Goal: Task Accomplishment & Management: Manage account settings

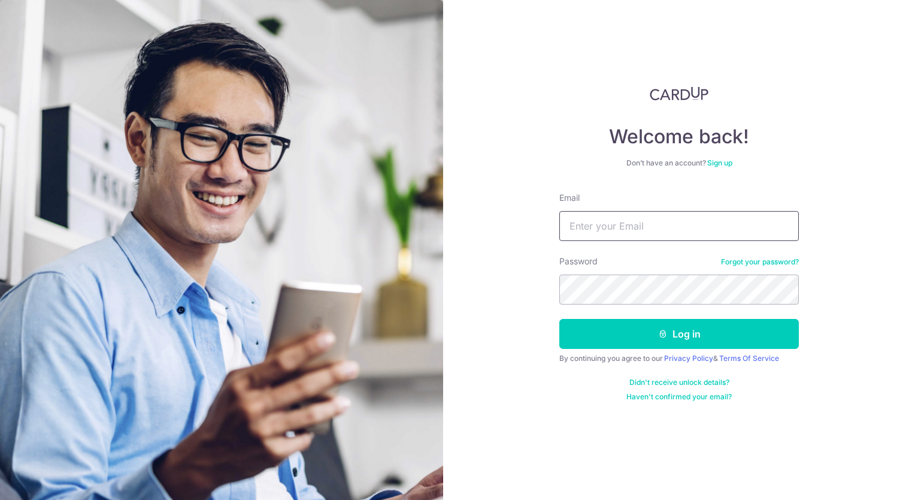
click at [608, 229] on input "Email" at bounding box center [680, 226] width 240 height 30
type input "[EMAIL_ADDRESS][DOMAIN_NAME]"
click at [560, 319] on button "Log in" at bounding box center [680, 334] width 240 height 30
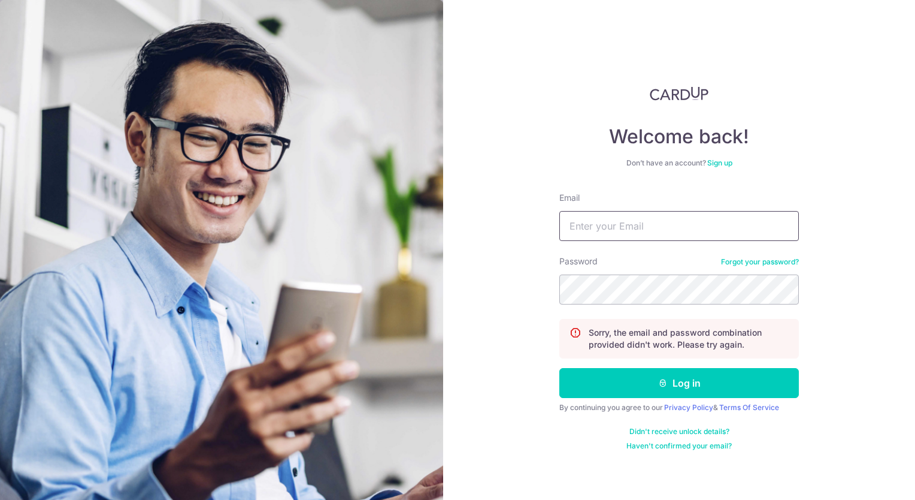
click at [628, 221] on input "Email" at bounding box center [680, 226] width 240 height 30
type input "[EMAIL_ADDRESS][DOMAIN_NAME]"
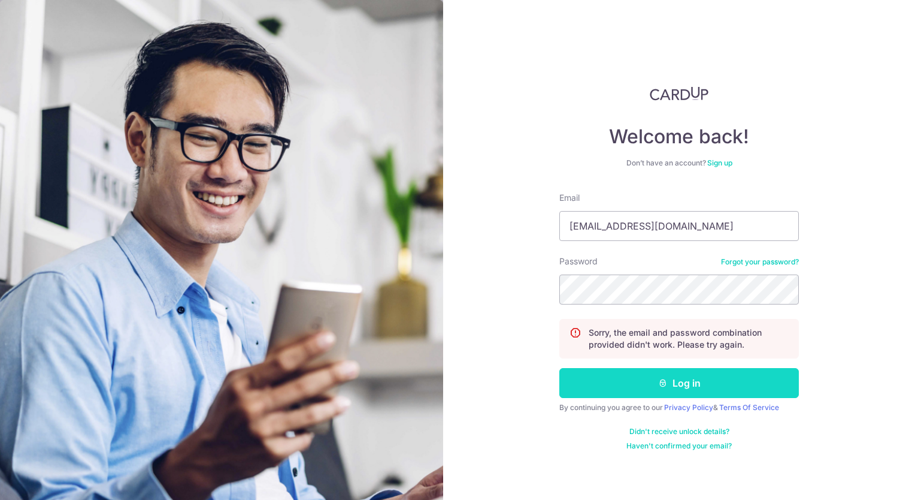
click at [608, 376] on button "Log in" at bounding box center [680, 383] width 240 height 30
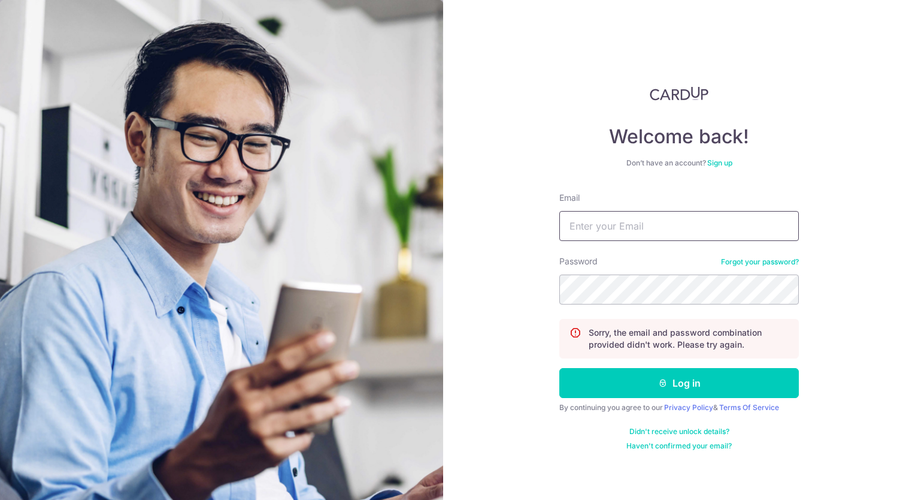
click at [626, 223] on input "Email" at bounding box center [680, 226] width 240 height 30
type input "[EMAIL_ADDRESS][DOMAIN_NAME]"
click at [560, 368] on button "Log in" at bounding box center [680, 383] width 240 height 30
click at [760, 261] on link "Forgot your password?" at bounding box center [760, 262] width 78 height 10
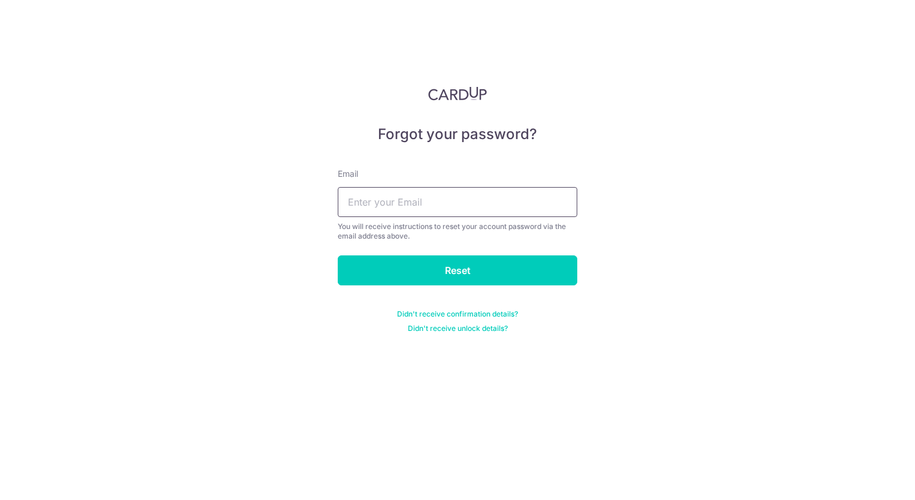
click at [383, 210] on input "text" at bounding box center [458, 202] width 240 height 30
type input "[EMAIL_ADDRESS][DOMAIN_NAME]"
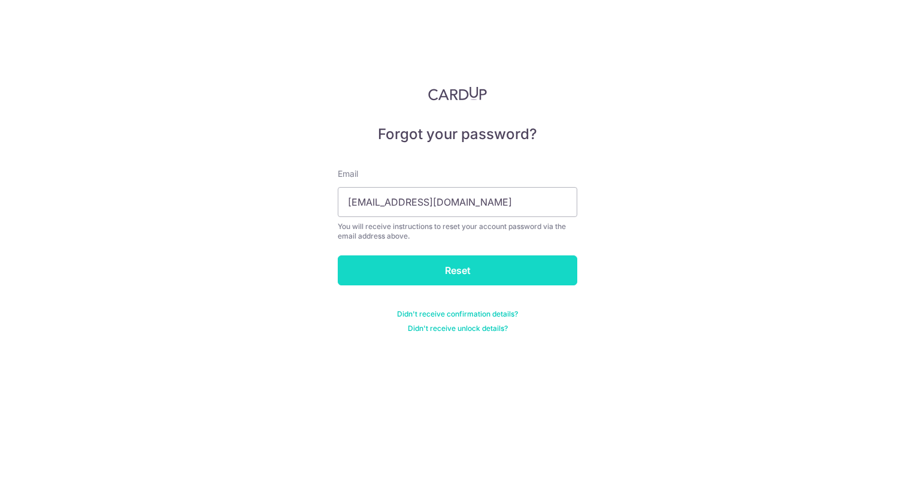
click at [413, 280] on input "Reset" at bounding box center [458, 270] width 240 height 30
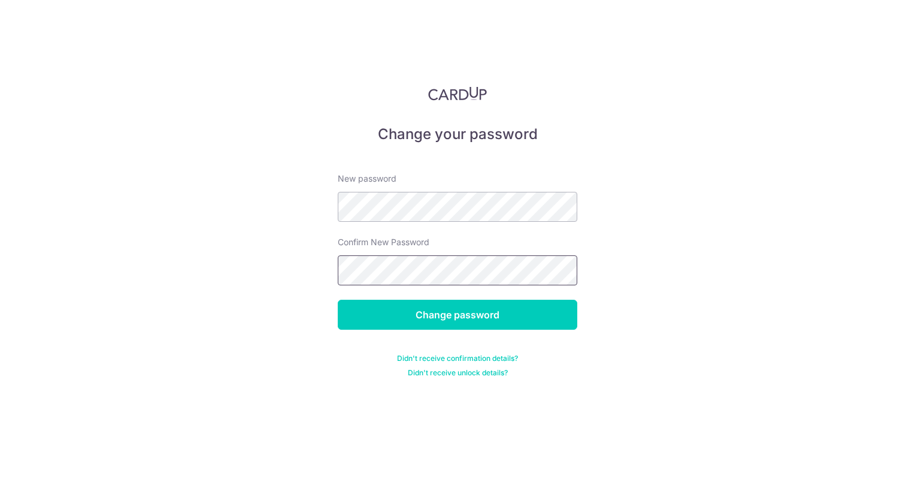
click at [338, 300] on input "Change password" at bounding box center [458, 315] width 240 height 30
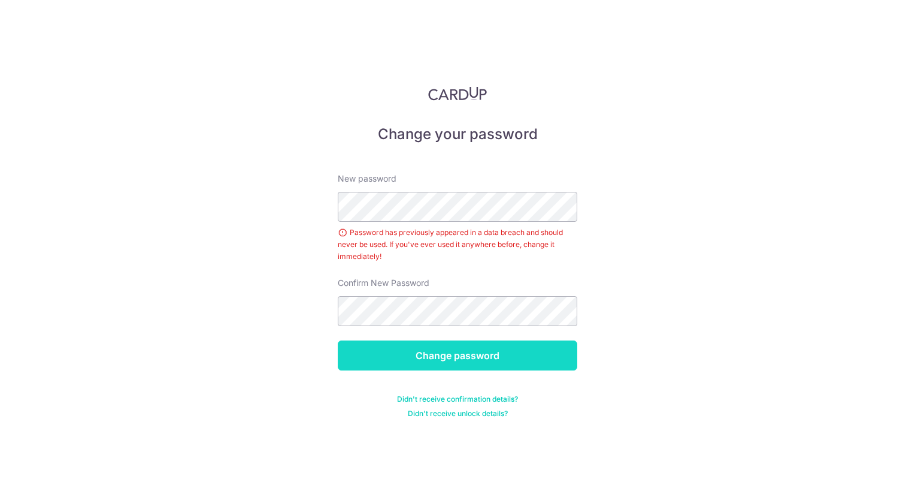
click at [422, 350] on input "Change password" at bounding box center [458, 355] width 240 height 30
click at [400, 350] on input "Change password" at bounding box center [458, 355] width 240 height 30
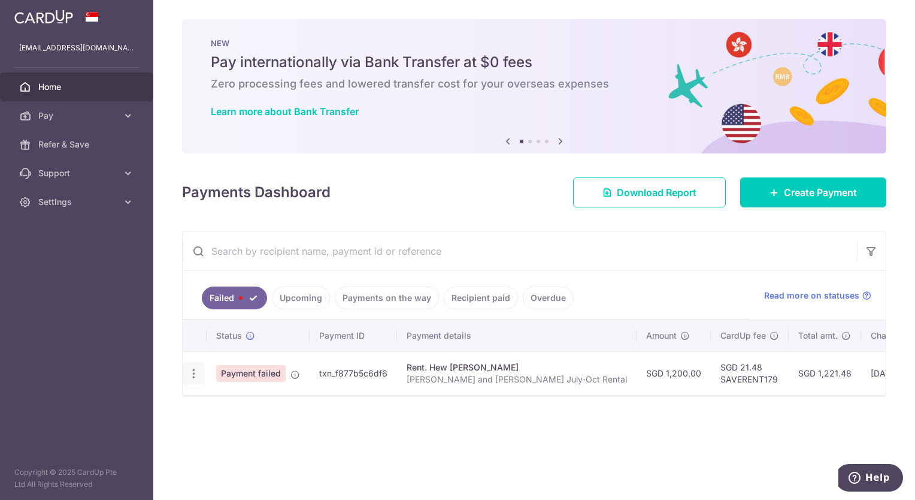
click at [192, 373] on icon "button" at bounding box center [194, 373] width 13 height 13
click at [241, 405] on span "Update payment" at bounding box center [257, 406] width 81 height 14
radio input "true"
type input "1,200.00"
type input "[PERSON_NAME] and [PERSON_NAME] July-Oct Rental"
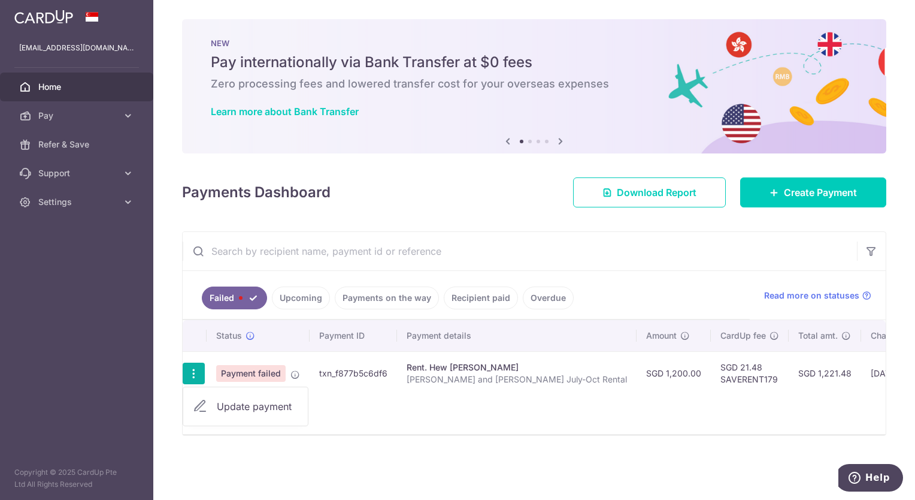
type input "SAVERENT179"
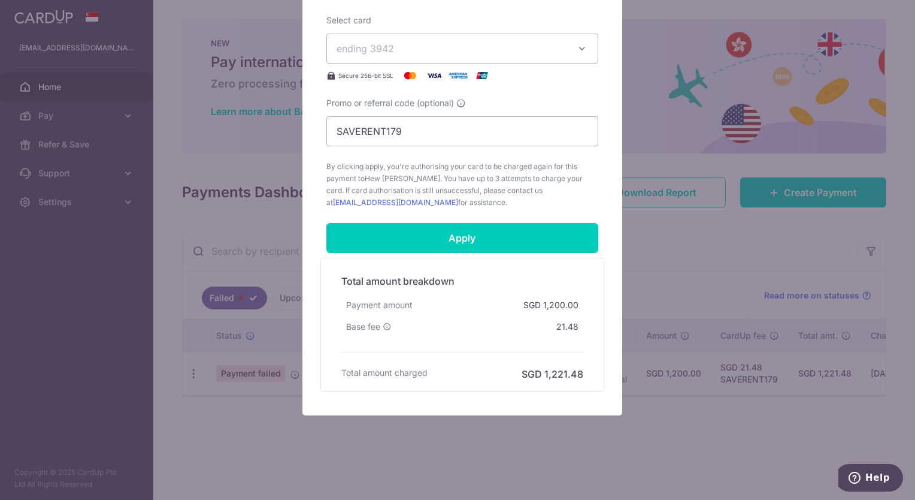
scroll to position [468, 0]
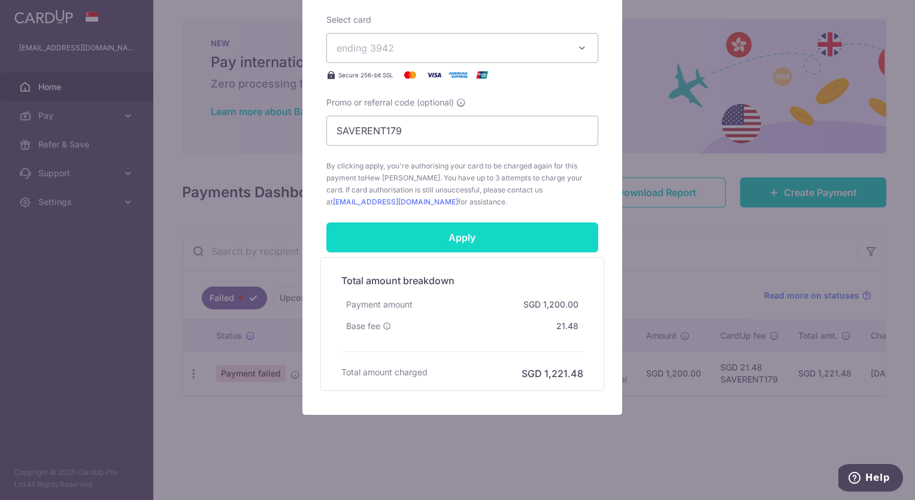
click at [520, 238] on input "Apply" at bounding box center [463, 237] width 272 height 30
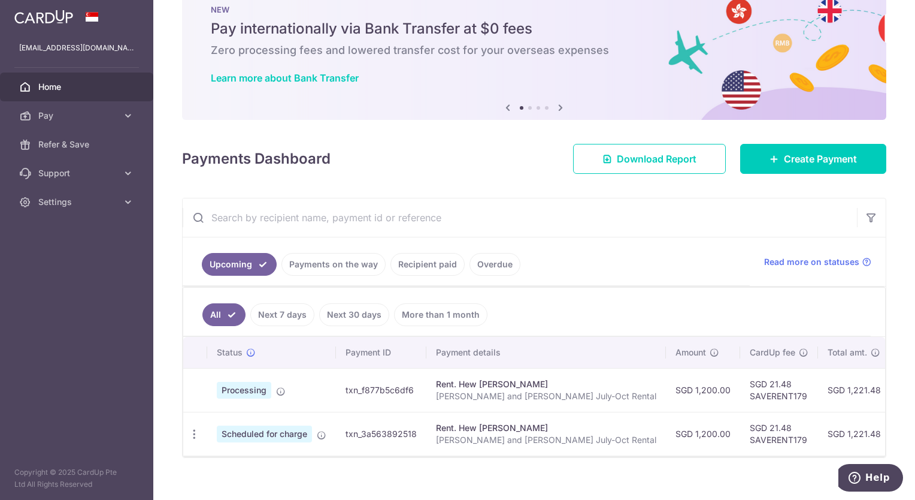
scroll to position [52, 0]
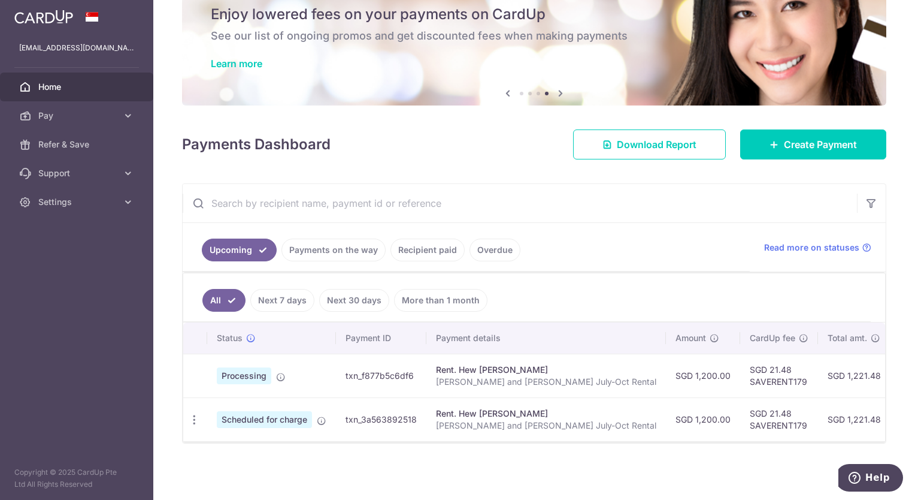
click at [84, 97] on link "Home" at bounding box center [76, 86] width 153 height 29
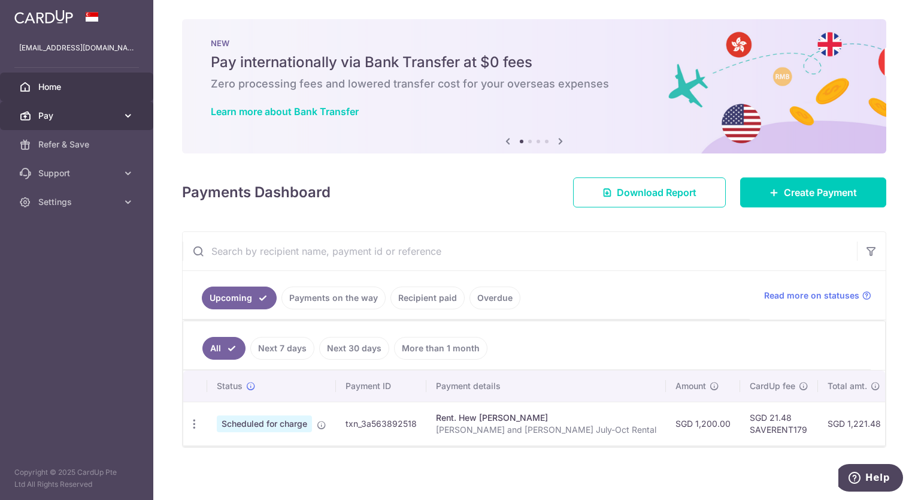
click at [99, 107] on link "Pay" at bounding box center [76, 115] width 153 height 29
